Goal: Task Accomplishment & Management: Manage account settings

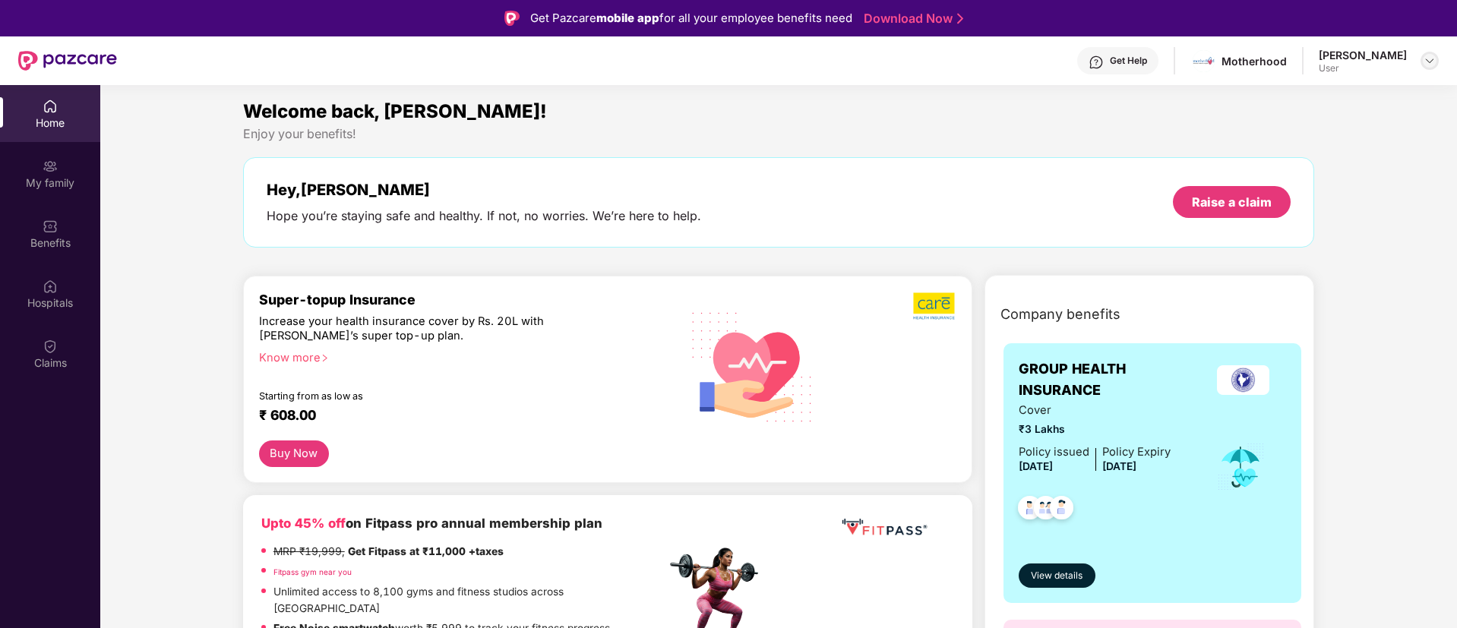
click at [1432, 62] on img at bounding box center [1430, 61] width 12 height 12
click at [1284, 90] on div "Logout" at bounding box center [1359, 97] width 198 height 30
